Goal: Information Seeking & Learning: Check status

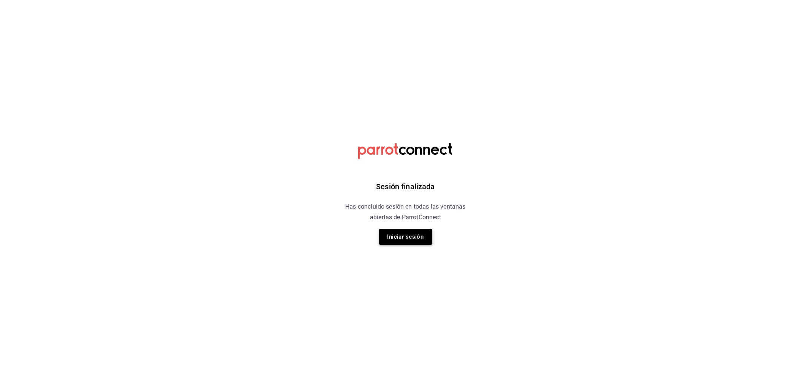
click at [425, 241] on button "Iniciar sesión" at bounding box center [405, 237] width 53 height 16
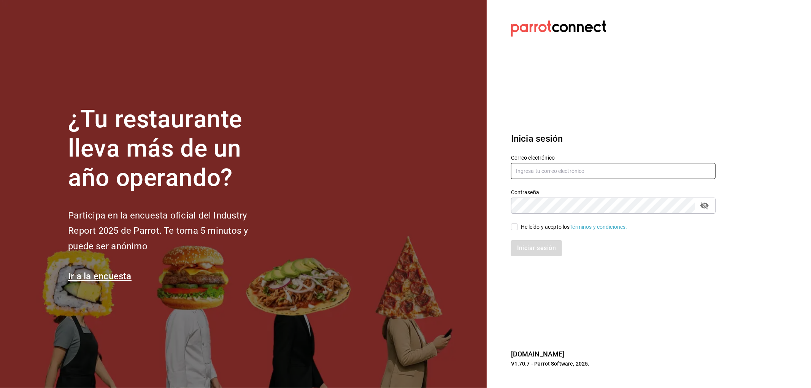
click at [567, 173] on input "text" at bounding box center [613, 171] width 204 height 16
type input "rafaed021@gmail.com"
click at [556, 226] on div "He leído y acepto los Términos y condiciones." at bounding box center [574, 227] width 106 height 8
click at [518, 226] on input "He leído y acepto los Términos y condiciones." at bounding box center [514, 226] width 7 height 7
checkbox input "true"
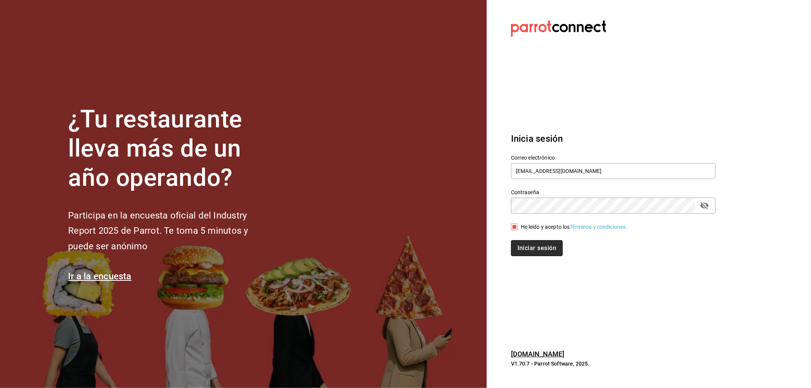
click at [544, 247] on button "Iniciar sesión" at bounding box center [537, 248] width 52 height 16
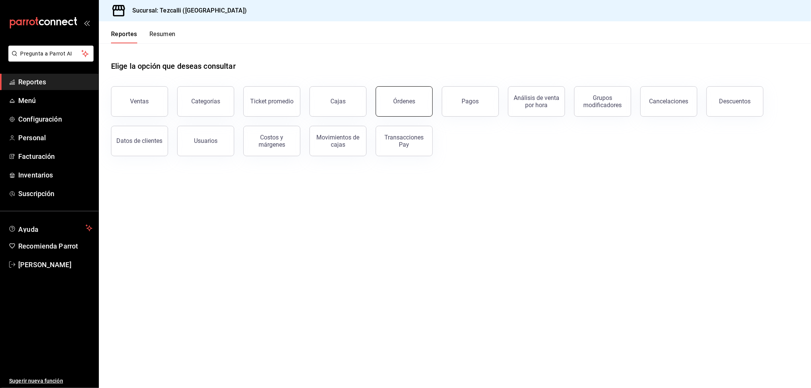
click at [415, 95] on button "Órdenes" at bounding box center [404, 101] width 57 height 30
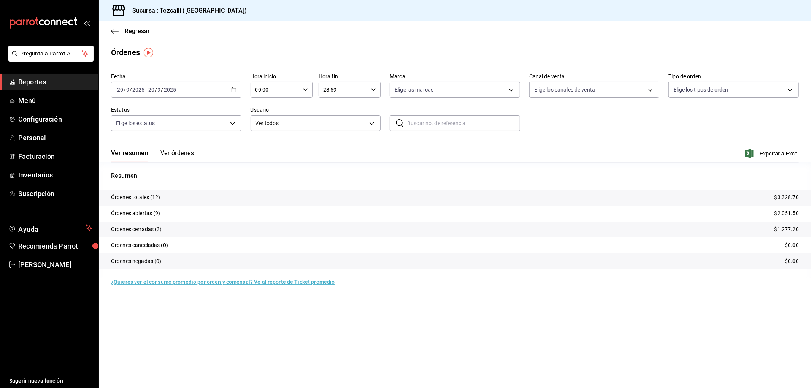
click at [191, 156] on button "Ver órdenes" at bounding box center [176, 155] width 33 height 13
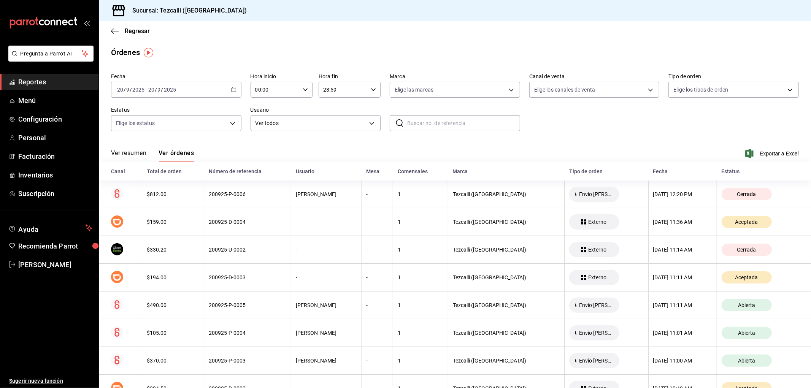
click at [120, 154] on button "Ver resumen" at bounding box center [128, 155] width 35 height 13
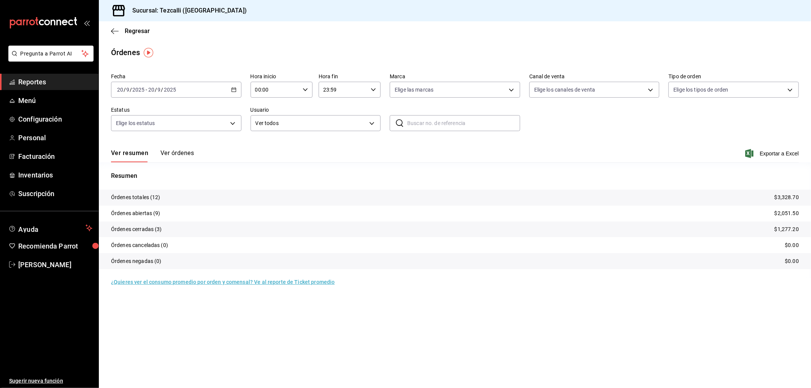
click at [48, 82] on span "Reportes" at bounding box center [55, 82] width 74 height 10
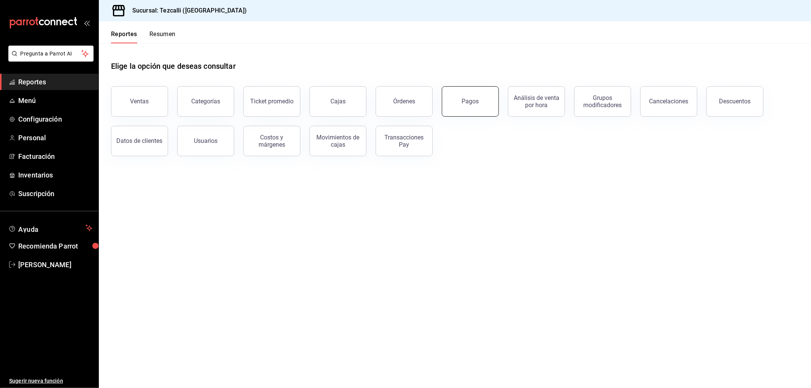
click at [473, 103] on div "Pagos" at bounding box center [470, 101] width 17 height 7
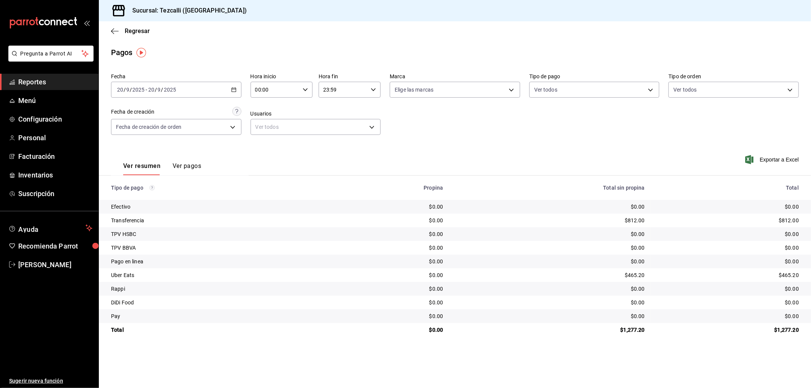
click at [209, 92] on div "[DATE] [DATE] - [DATE] [DATE]" at bounding box center [176, 90] width 130 height 16
click at [157, 194] on span "Rango de fechas" at bounding box center [146, 198] width 59 height 8
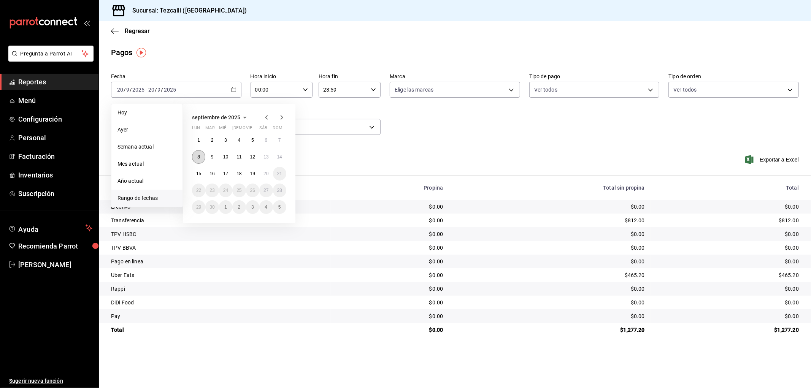
click at [196, 162] on button "8" at bounding box center [198, 157] width 13 height 14
click at [277, 159] on abbr "14" at bounding box center [279, 156] width 5 height 5
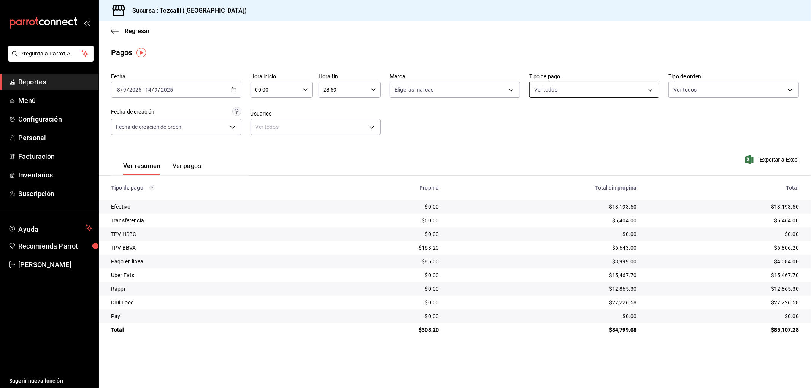
click at [558, 93] on body "Pregunta a Parrot AI Reportes Menú Configuración Personal Facturación Inventari…" at bounding box center [405, 194] width 811 height 388
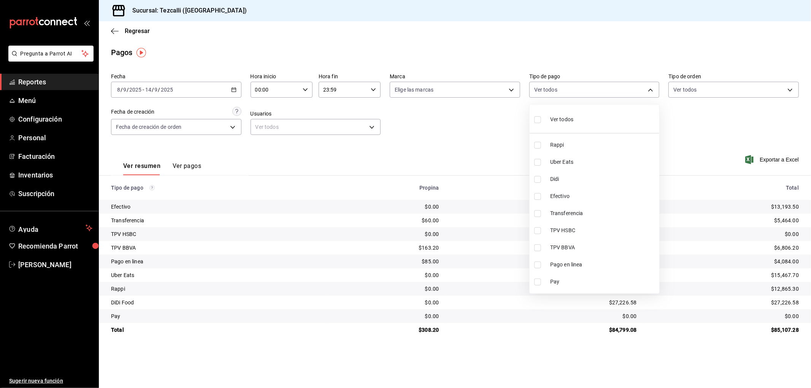
click at [692, 82] on div at bounding box center [405, 194] width 811 height 388
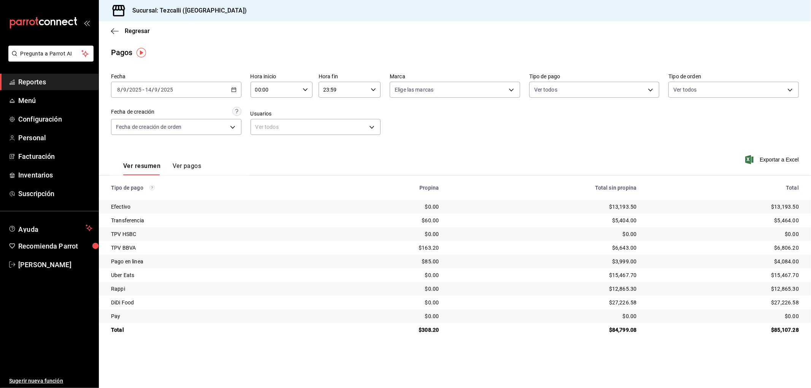
click at [694, 90] on body "Pregunta a Parrot AI Reportes Menú Configuración Personal Facturación Inventari…" at bounding box center [405, 194] width 811 height 388
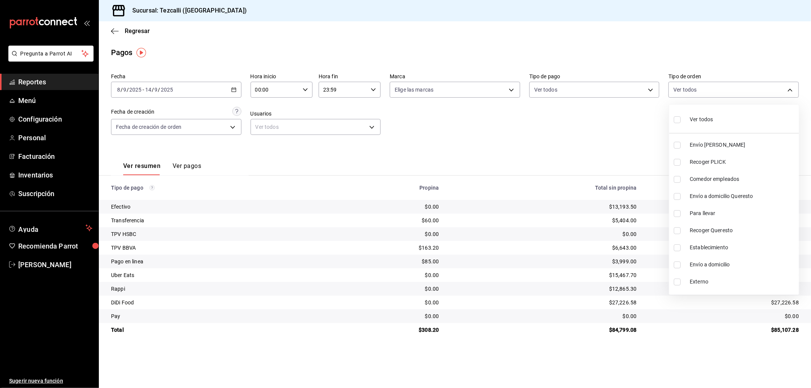
click at [702, 123] on span "Ver todos" at bounding box center [700, 120] width 23 height 8
type input "d2592e8d-4edd-4161-a95e-4339205dd099,49f02905-787d-4136-95a9-85022fcdb814,3f5d8…"
checkbox input "true"
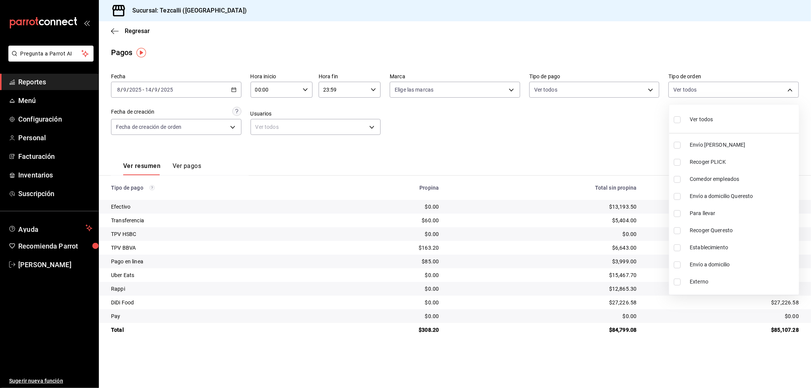
checkbox input "true"
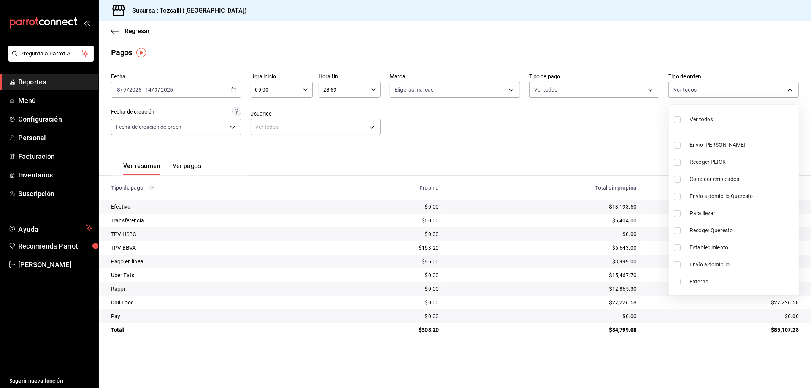
checkbox input "true"
click at [703, 282] on span "Externo" at bounding box center [742, 282] width 106 height 8
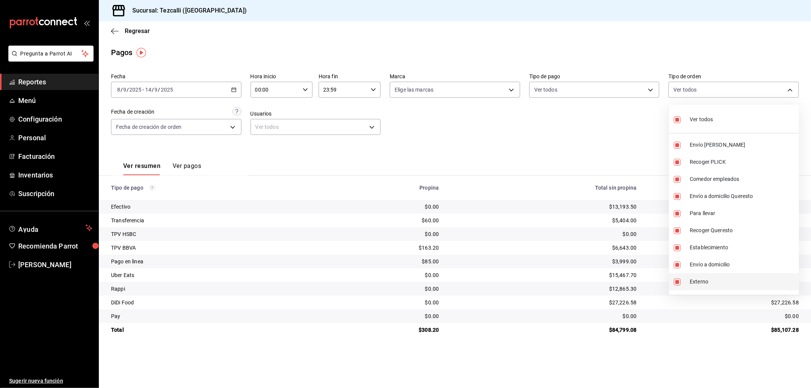
type input "d2592e8d-4edd-4161-a95e-4339205dd099,49f02905-787d-4136-95a9-85022fcdb814,3f5d8…"
checkbox input "false"
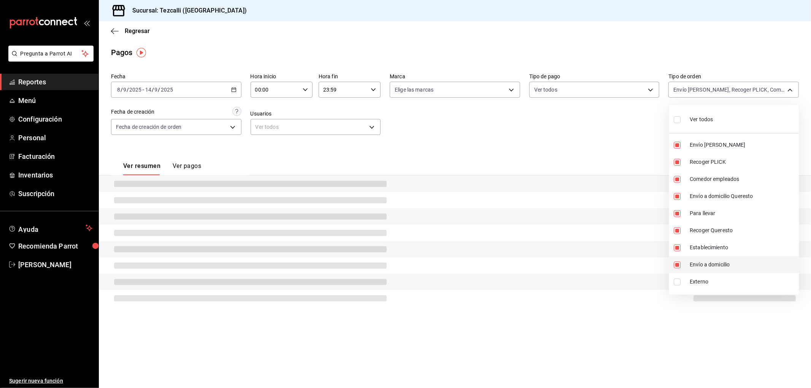
click at [704, 270] on li "Envío a domicilio" at bounding box center [734, 264] width 130 height 17
type input "d2592e8d-4edd-4161-a95e-4339205dd099,49f02905-787d-4136-95a9-85022fcdb814,3f5d8…"
checkbox input "false"
click at [705, 249] on span "Establecimiento" at bounding box center [742, 248] width 106 height 8
type input "d2592e8d-4edd-4161-a95e-4339205dd099,49f02905-787d-4136-95a9-85022fcdb814,3f5d8…"
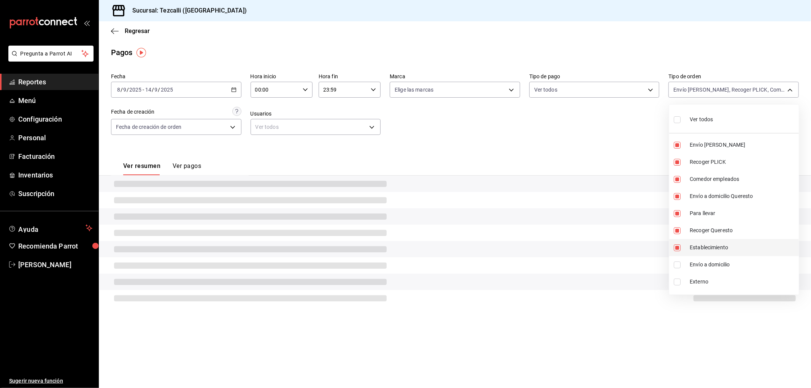
checkbox input "false"
click at [705, 231] on span "Recoger Queresto" at bounding box center [742, 231] width 106 height 8
type input "d2592e8d-4edd-4161-a95e-4339205dd099,49f02905-787d-4136-95a9-85022fcdb814,3f5d8…"
checkbox input "false"
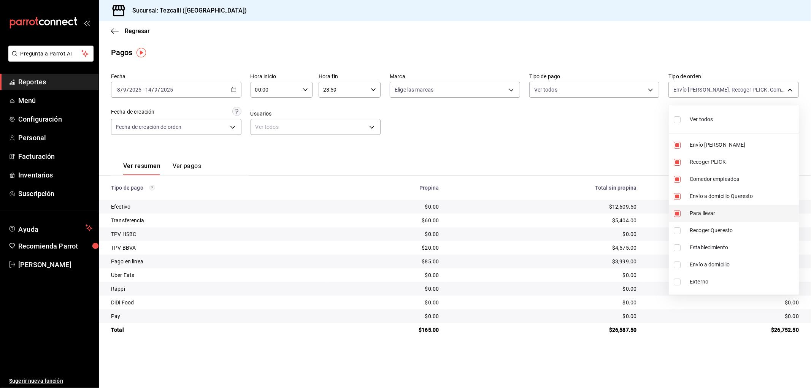
click at [705, 214] on span "Para llevar" at bounding box center [742, 213] width 106 height 8
type input "d2592e8d-4edd-4161-a95e-4339205dd099,49f02905-787d-4136-95a9-85022fcdb814,3f5d8…"
checkbox input "false"
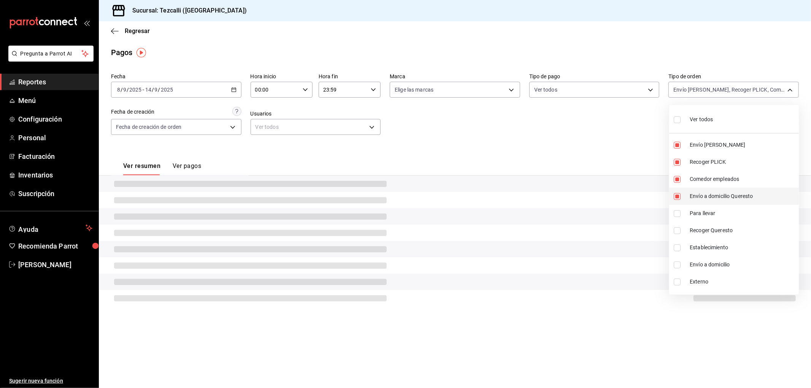
click at [707, 198] on span "Envío a domicilio Queresto" at bounding box center [742, 196] width 106 height 8
type input "d2592e8d-4edd-4161-a95e-4339205dd099,49f02905-787d-4136-95a9-85022fcdb814,3f5d8…"
checkbox input "false"
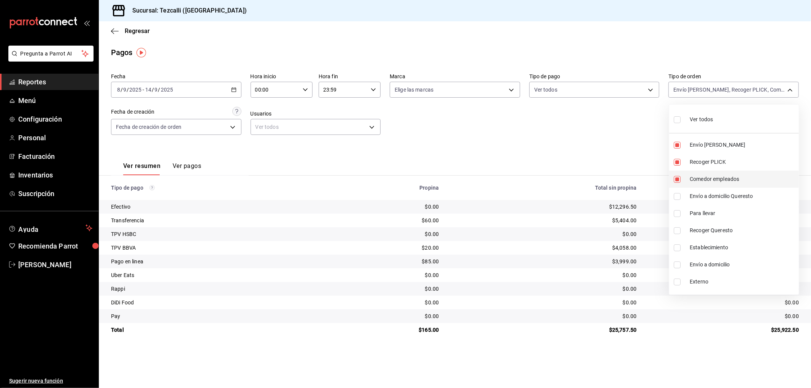
click at [706, 184] on li "Comedor empleados" at bounding box center [734, 179] width 130 height 17
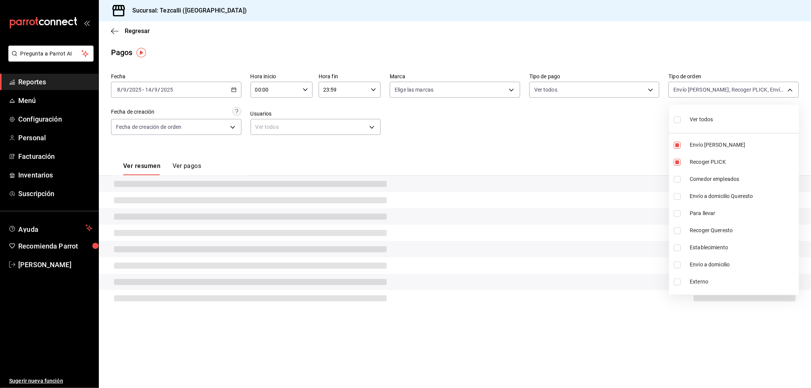
type input "d2592e8d-4edd-4161-a95e-4339205dd099,49f02905-787d-4136-95a9-85022fcdb814,069fe…"
checkbox input "false"
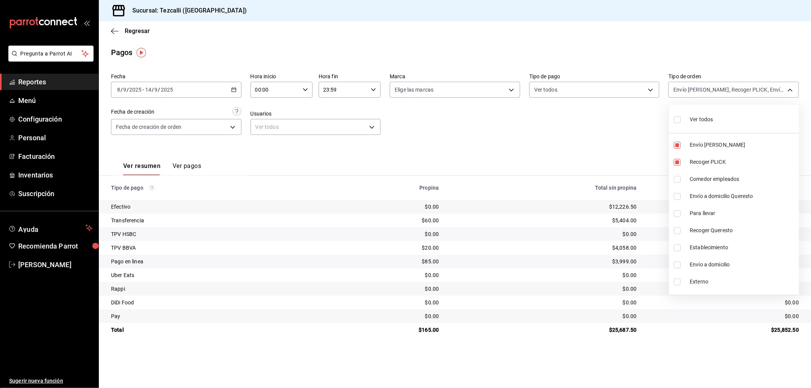
click at [558, 149] on div at bounding box center [405, 194] width 811 height 388
click at [687, 94] on body "Pregunta a Parrot AI Reportes Menú Configuración Personal Facturación Inventari…" at bounding box center [405, 194] width 811 height 388
click at [709, 122] on span "Ver todos" at bounding box center [700, 120] width 23 height 8
type input "d2592e8d-4edd-4161-a95e-4339205dd099,49f02905-787d-4136-95a9-85022fcdb814,3f5d8…"
checkbox input "true"
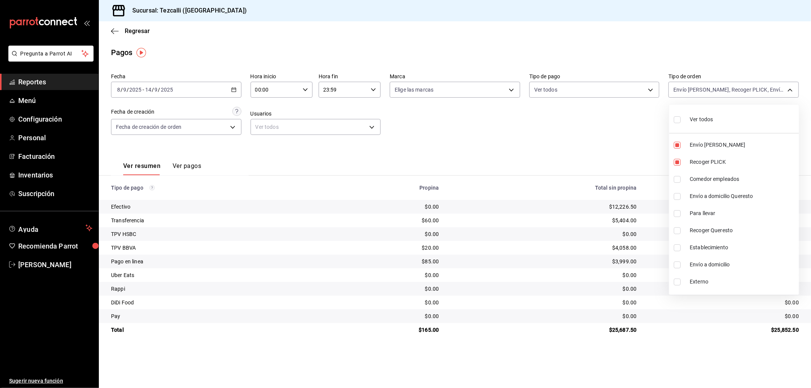
checkbox input "true"
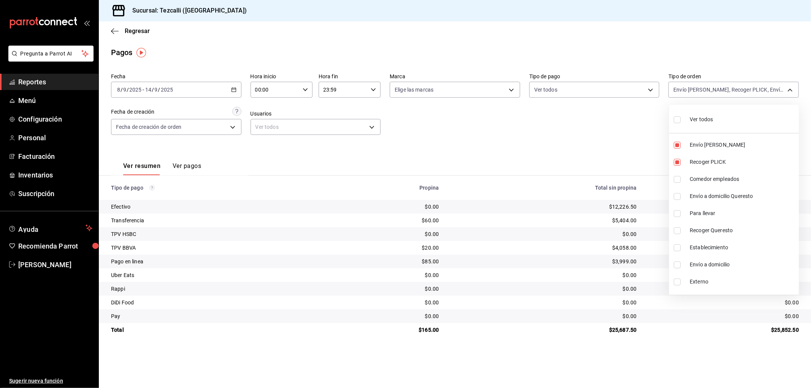
checkbox input "true"
click at [711, 145] on span "Envío [PERSON_NAME]" at bounding box center [742, 145] width 106 height 8
type input "49f02905-787d-4136-95a9-85022fcdb814,3f5d829f-fe32-432a-9459-d65048023397,ca62b…"
checkbox input "false"
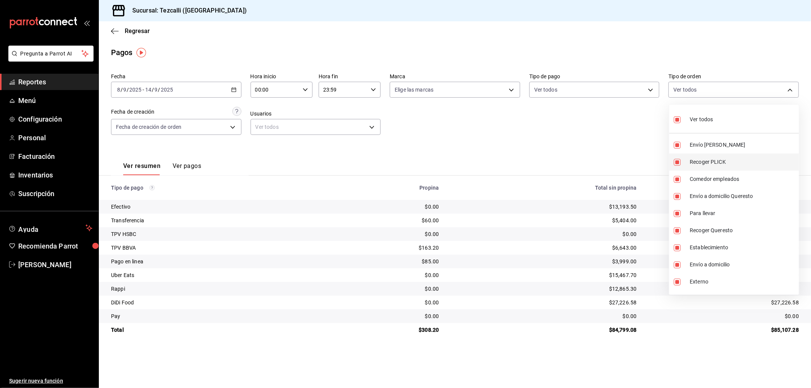
checkbox input "false"
click at [711, 159] on span "Recoger PLICK" at bounding box center [742, 162] width 106 height 8
type input "3f5d829f-fe32-432a-9459-d65048023397,ca62b568-829a-405b-afd3-7889728cf23b,53ce0…"
checkbox input "false"
click at [716, 277] on li "Externo" at bounding box center [734, 281] width 130 height 17
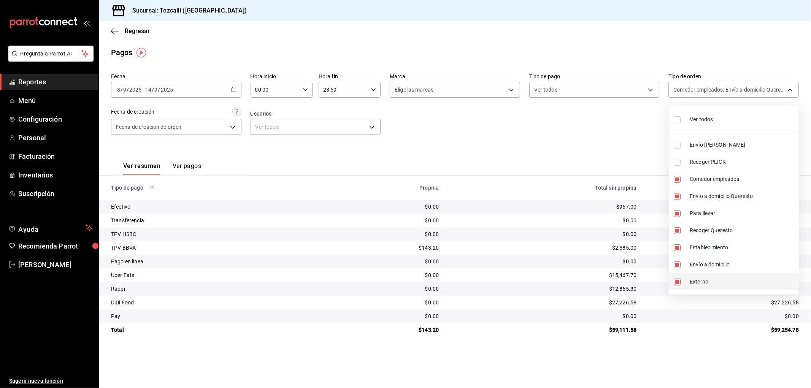
type input "3f5d829f-fe32-432a-9459-d65048023397,ca62b568-829a-405b-afd3-7889728cf23b,53ce0…"
checkbox input "false"
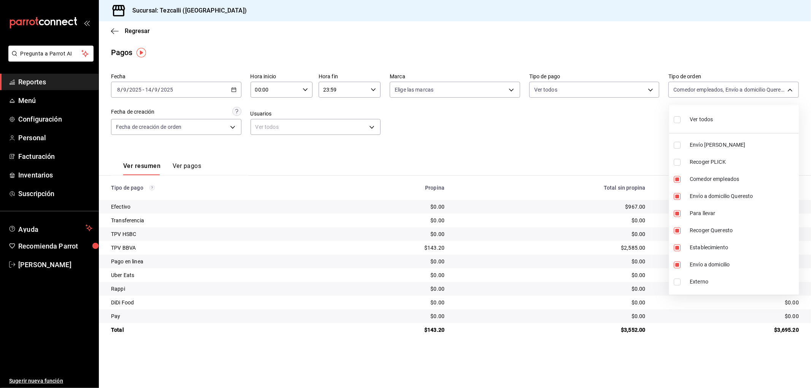
click at [449, 252] on div at bounding box center [405, 194] width 811 height 388
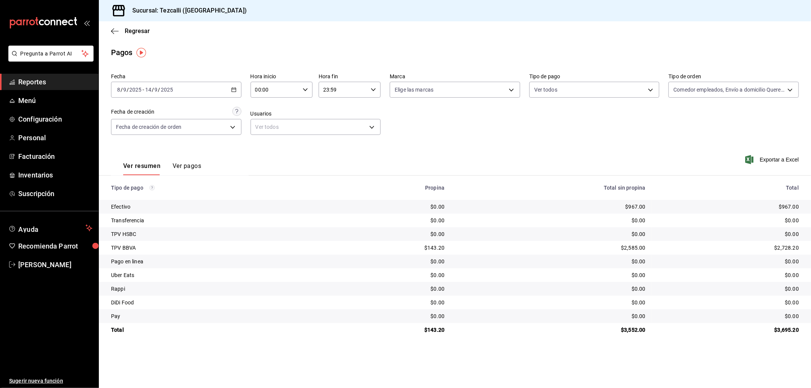
click at [52, 71] on li "Pregunta a Parrot AI" at bounding box center [49, 60] width 92 height 28
click at [55, 82] on span "Reportes" at bounding box center [55, 82] width 74 height 10
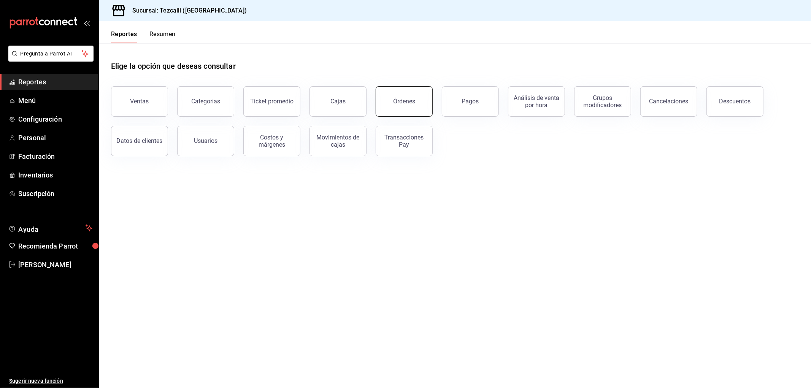
click at [416, 106] on button "Órdenes" at bounding box center [404, 101] width 57 height 30
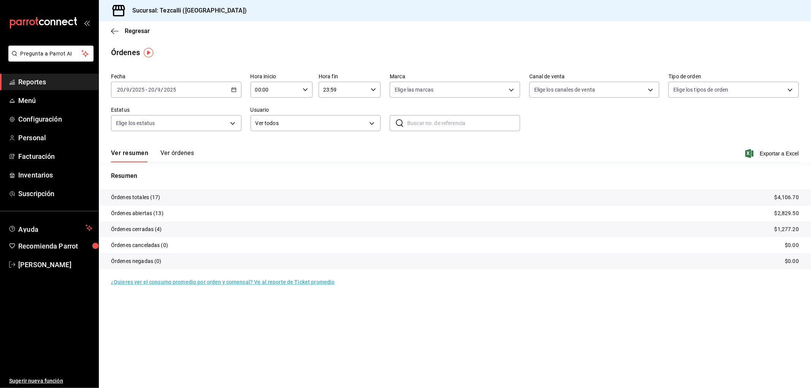
click at [512, 44] on main "Regresar Órdenes Fecha [DATE] [DATE] - [DATE] [DATE] Hora inicio 00:00 Hora ini…" at bounding box center [455, 204] width 712 height 367
